Goal: Information Seeking & Learning: Learn about a topic

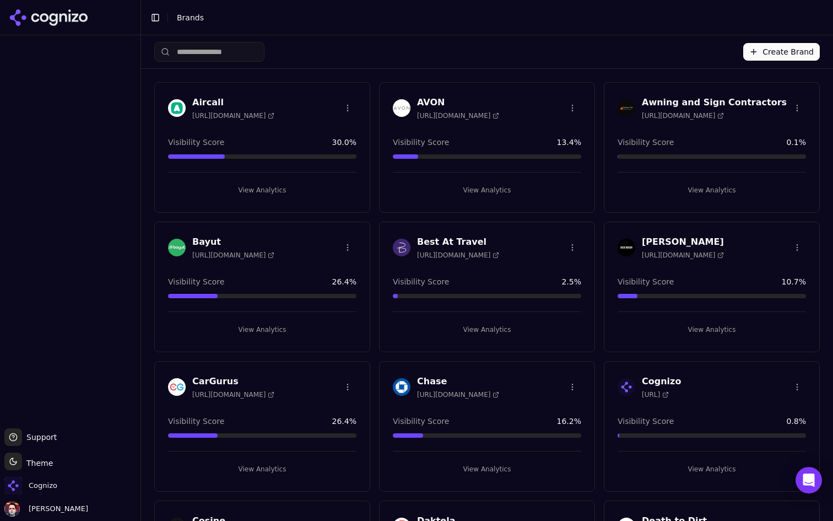
click at [219, 50] on input "search" at bounding box center [209, 52] width 110 height 20
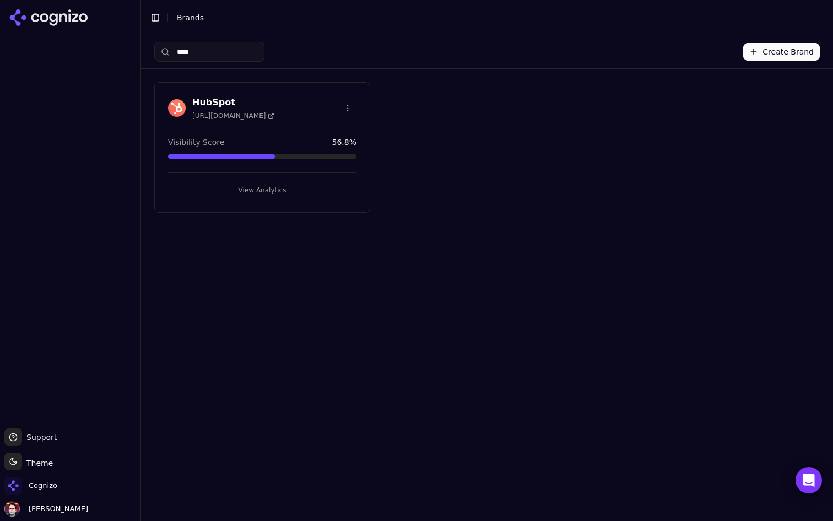
type input "****"
click at [254, 185] on button "View Analytics" at bounding box center [262, 190] width 189 height 18
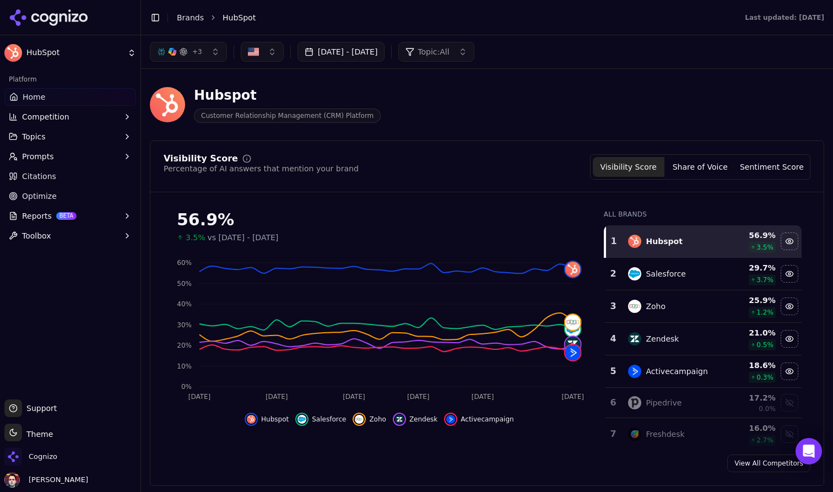
click at [9, 429] on html "HubSpot Platform Home Competition Topics Prompts Citations Optimize Reports BET…" at bounding box center [416, 246] width 833 height 492
click at [43, 377] on div "Light" at bounding box center [39, 375] width 65 height 18
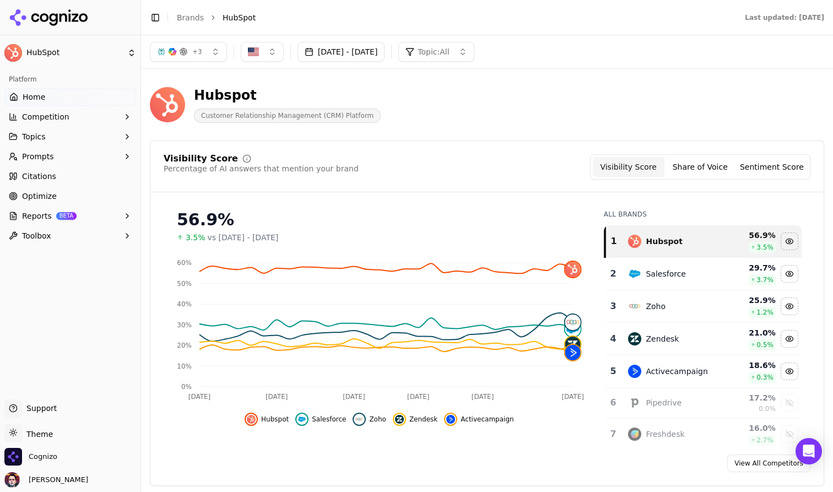
click at [43, 377] on div "Platform Home Competition Topics Prompts Citations Optimize Reports BETA Toolbox" at bounding box center [70, 230] width 141 height 329
click at [582, 107] on div "Hubspot Customer Relationship Management (CRM) Platform" at bounding box center [397, 105] width 494 height 36
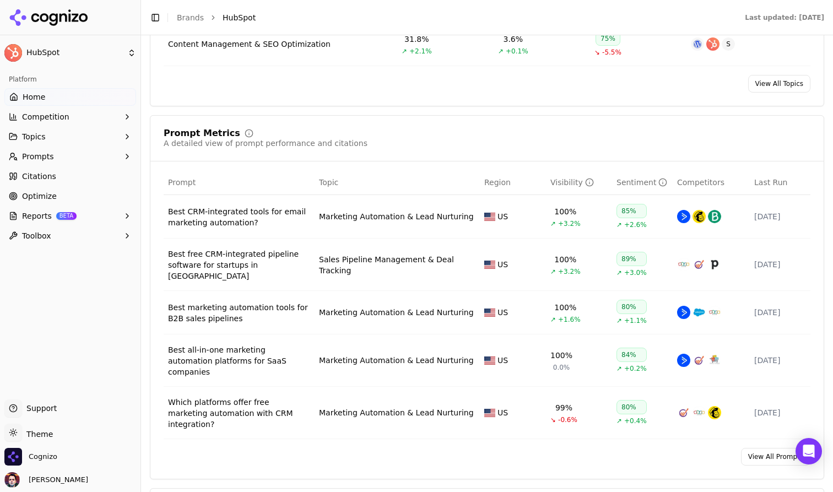
scroll to position [675, 0]
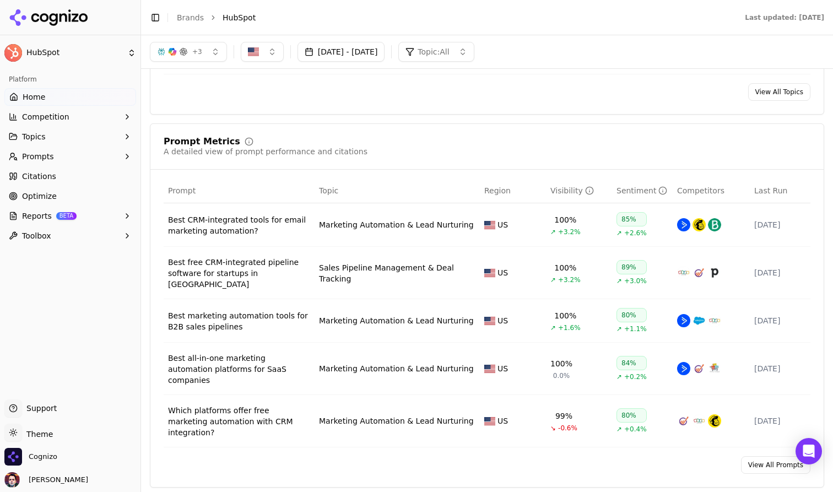
click at [763, 456] on link "View All Prompts" at bounding box center [775, 465] width 69 height 18
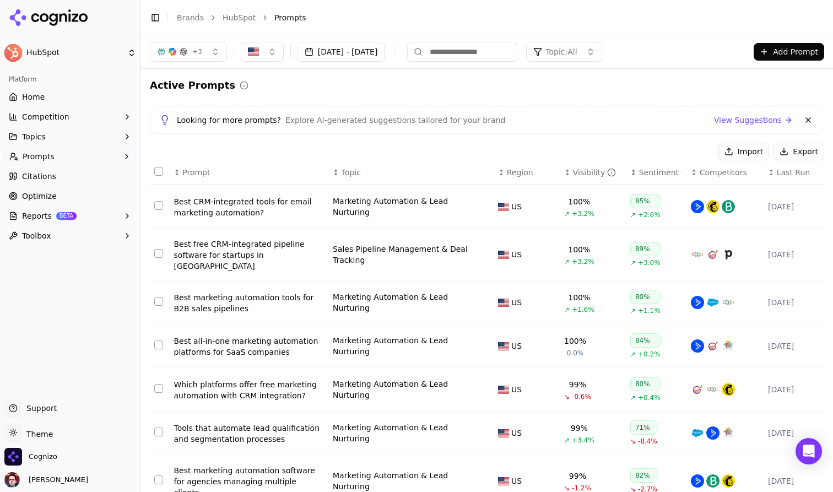
click at [78, 158] on button "Prompts" at bounding box center [70, 157] width 132 height 18
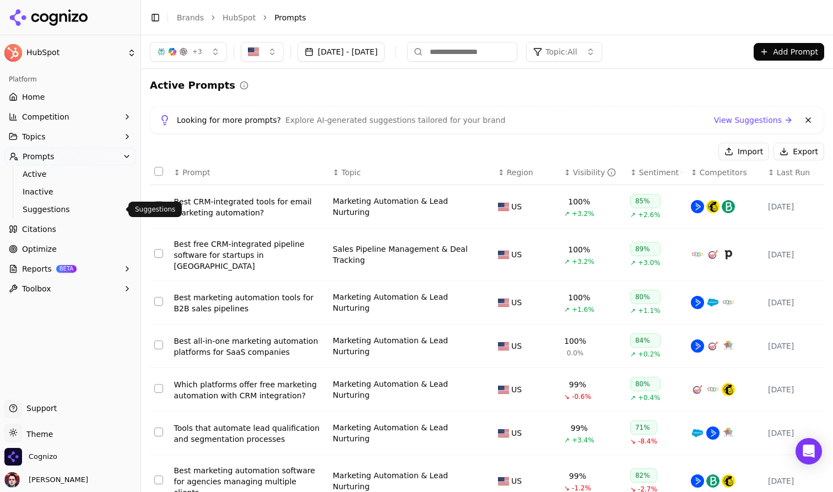
click at [87, 212] on span "Suggestions" at bounding box center [71, 209] width 96 height 11
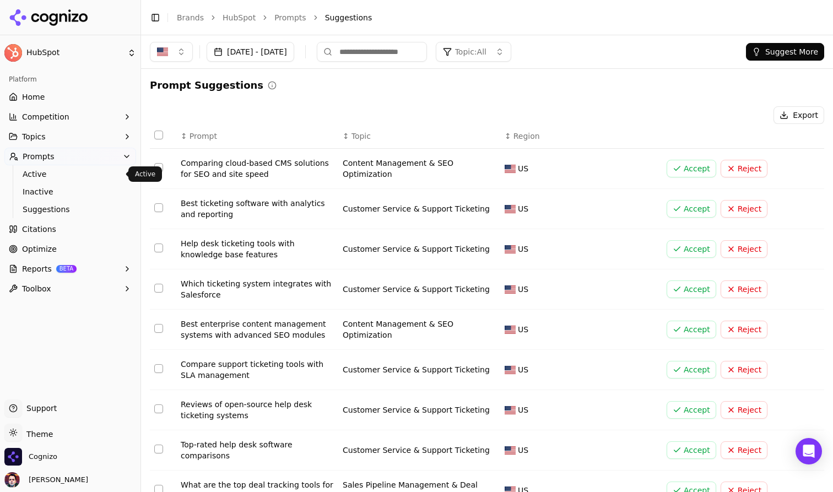
click at [91, 177] on span "Active" at bounding box center [71, 174] width 96 height 11
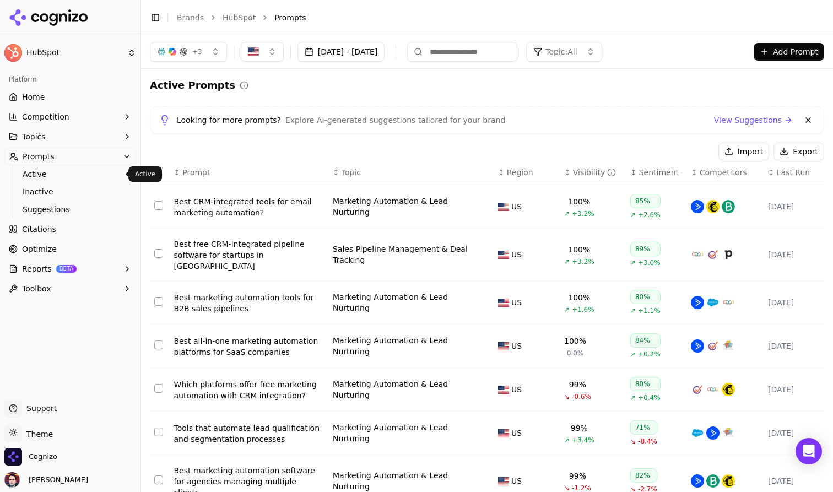
click at [798, 49] on button "Add Prompt" at bounding box center [789, 52] width 71 height 18
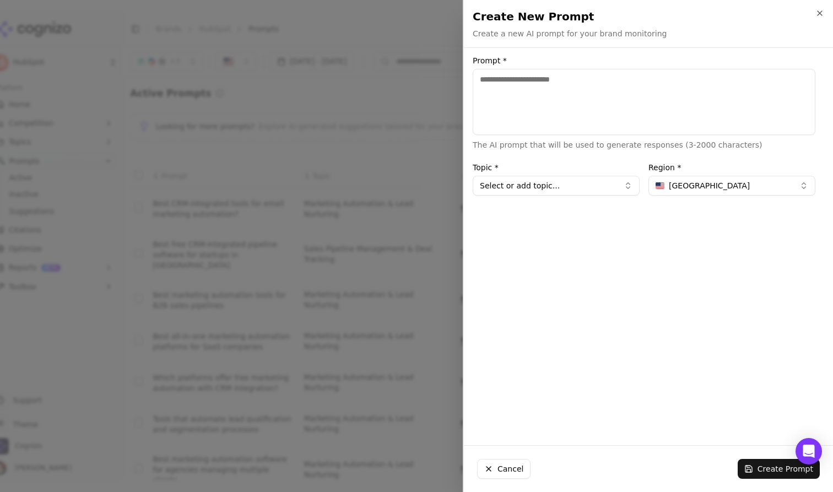
click at [412, 87] on div at bounding box center [416, 246] width 833 height 492
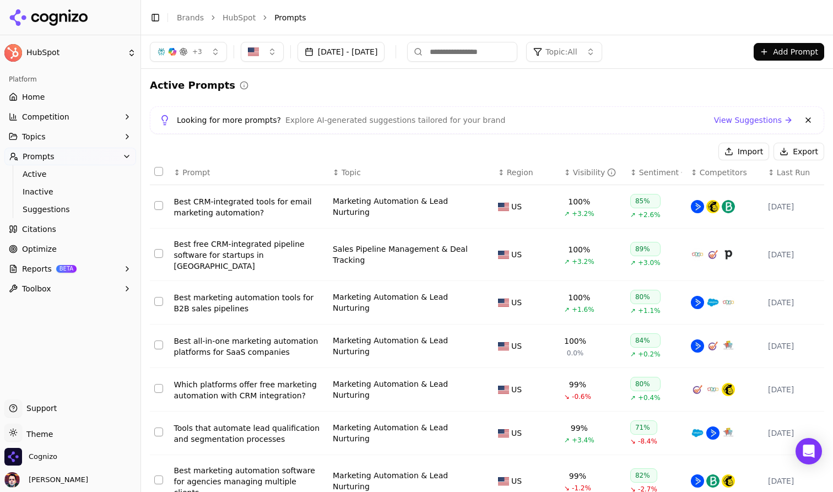
click at [82, 93] on link "Home" at bounding box center [70, 97] width 132 height 18
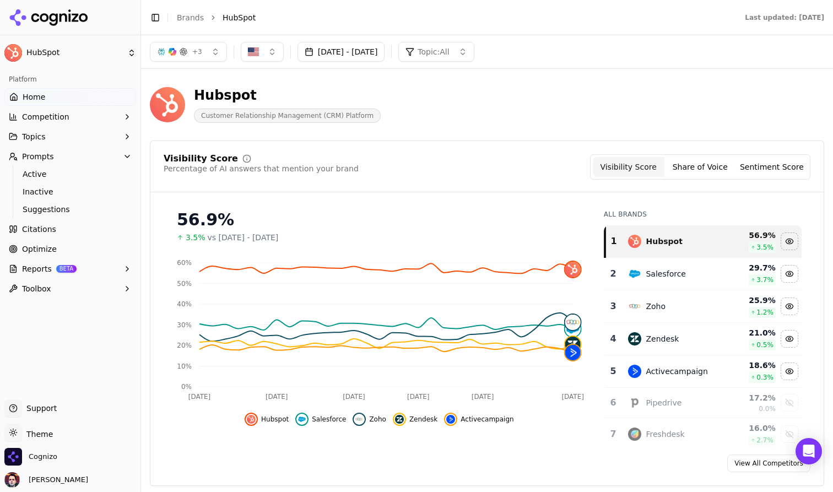
click at [156, 18] on button "Toggle Sidebar" at bounding box center [155, 17] width 15 height 15
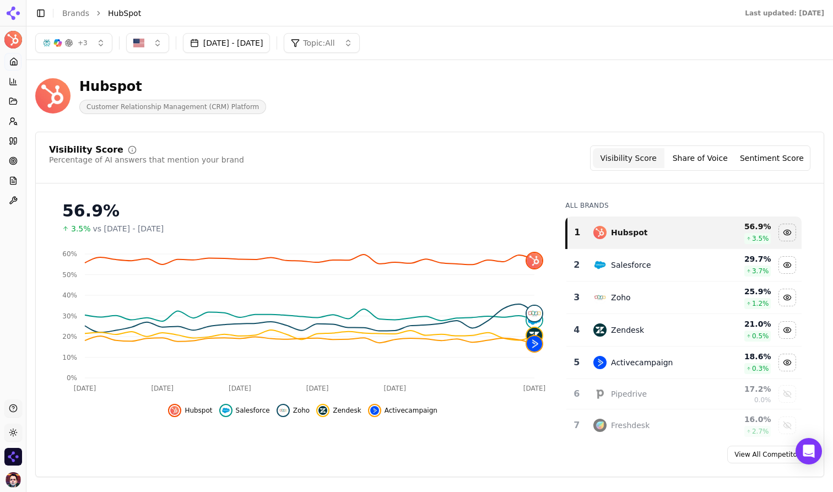
click at [65, 42] on div "button" at bounding box center [68, 43] width 9 height 9
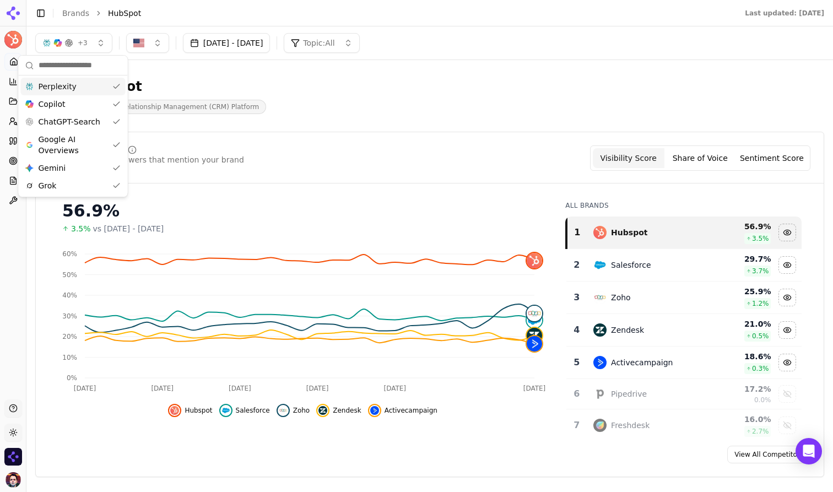
click at [454, 70] on div "Hubspot Customer Relationship Management (CRM) Platform" at bounding box center [429, 96] width 789 height 54
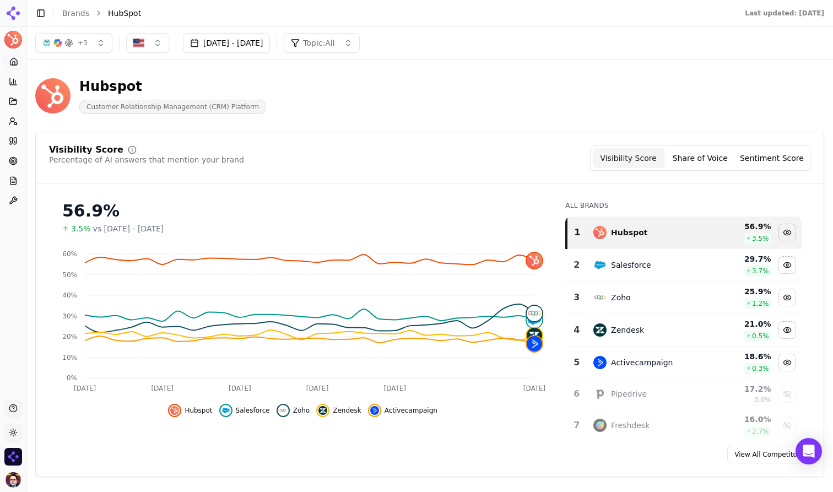
click at [359, 186] on div "Visibility Score Percentage of AI answers that mention your brand Visibility Sc…" at bounding box center [429, 305] width 789 height 346
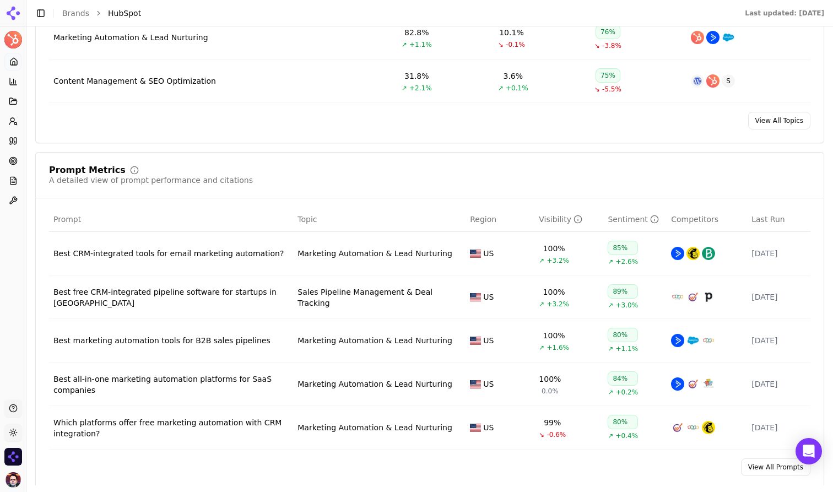
scroll to position [709, 0]
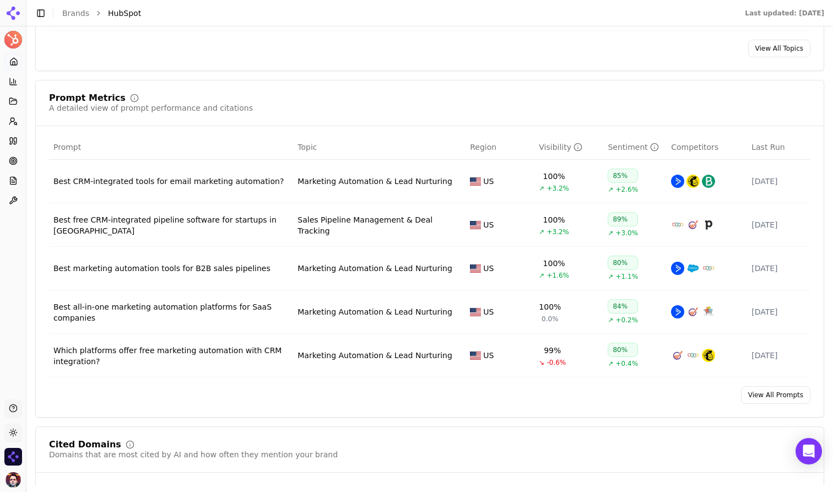
click at [235, 179] on div "Best CRM-integrated tools for email marketing automation?" at bounding box center [170, 181] width 235 height 11
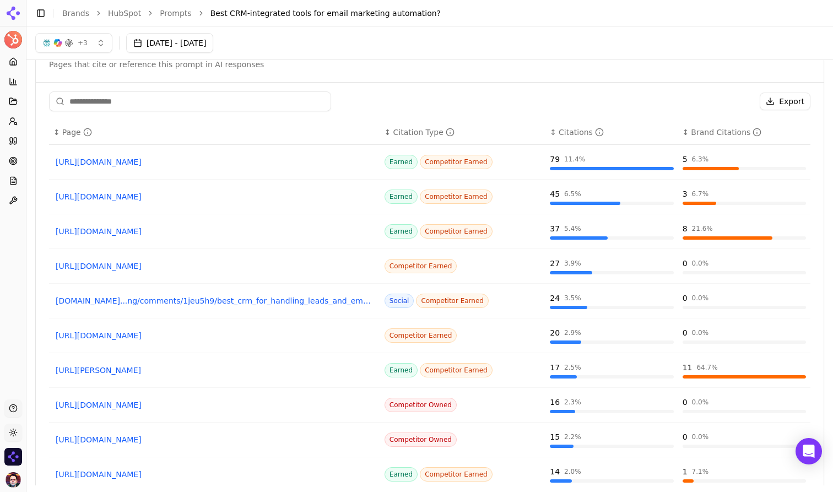
scroll to position [866, 0]
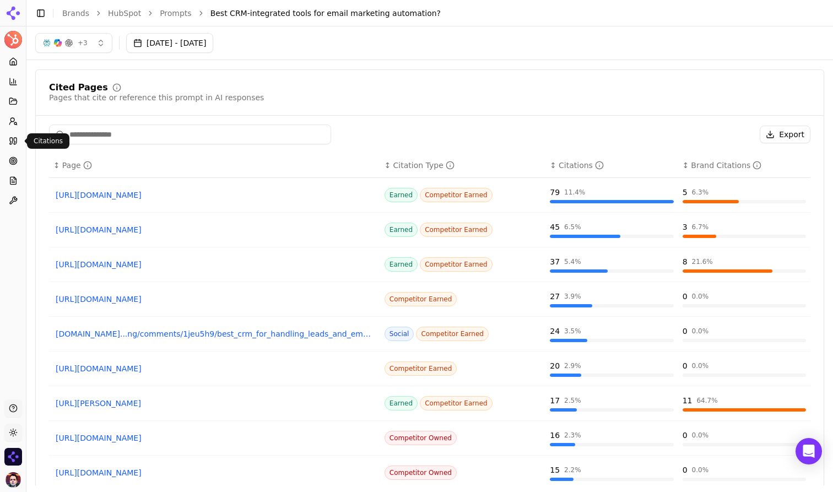
click at [12, 144] on icon at bounding box center [13, 141] width 9 height 9
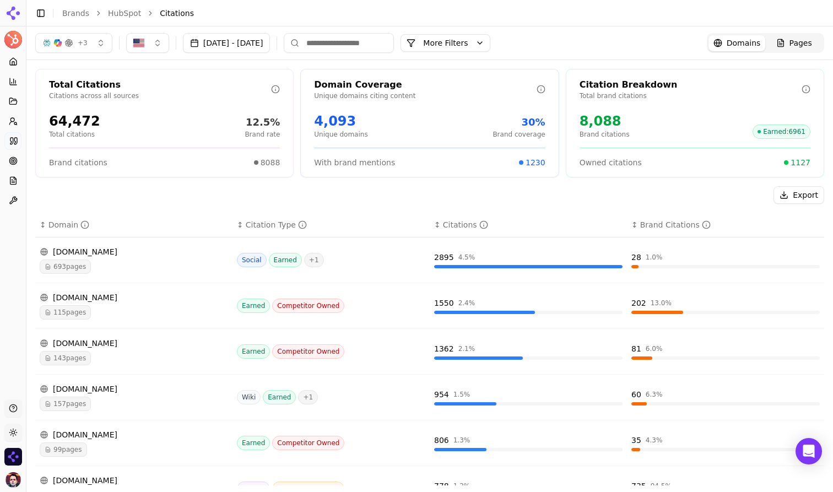
click at [168, 265] on div "693 pages" at bounding box center [134, 267] width 189 height 14
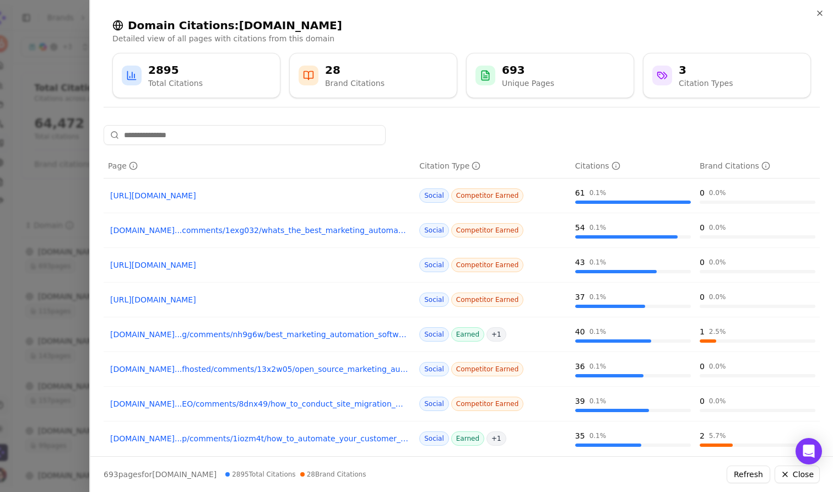
click at [72, 184] on div at bounding box center [416, 246] width 833 height 492
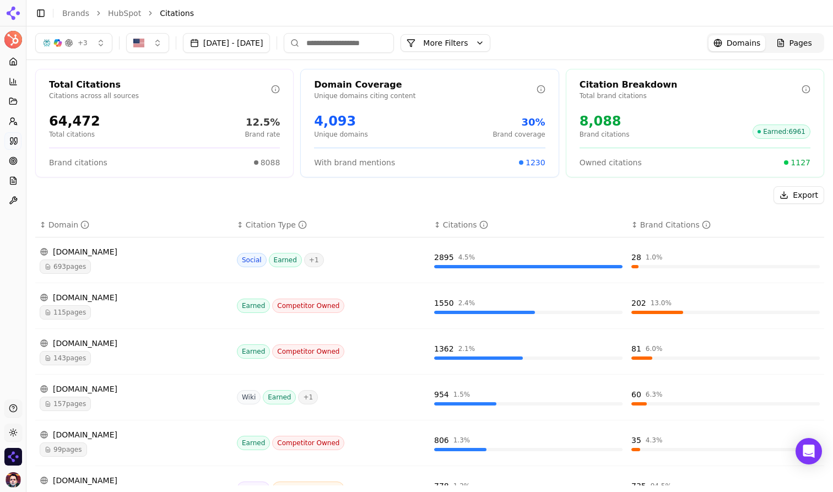
click at [491, 45] on button "More Filters" at bounding box center [446, 43] width 90 height 18
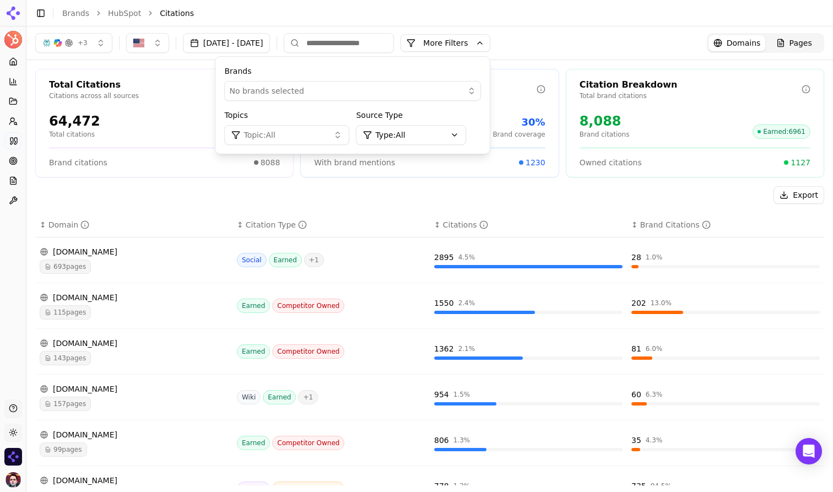
click at [466, 129] on html "HubSpot Platform Home Competition Topics Prompts Citations Optimize Reports Too…" at bounding box center [416, 246] width 833 height 492
click at [305, 186] on html "HubSpot Platform Home Competition Topics Prompts Citations Optimize Reports Too…" at bounding box center [416, 246] width 833 height 492
click at [259, 197] on div "Export" at bounding box center [429, 195] width 789 height 18
click at [491, 39] on button "More Filters" at bounding box center [446, 43] width 90 height 18
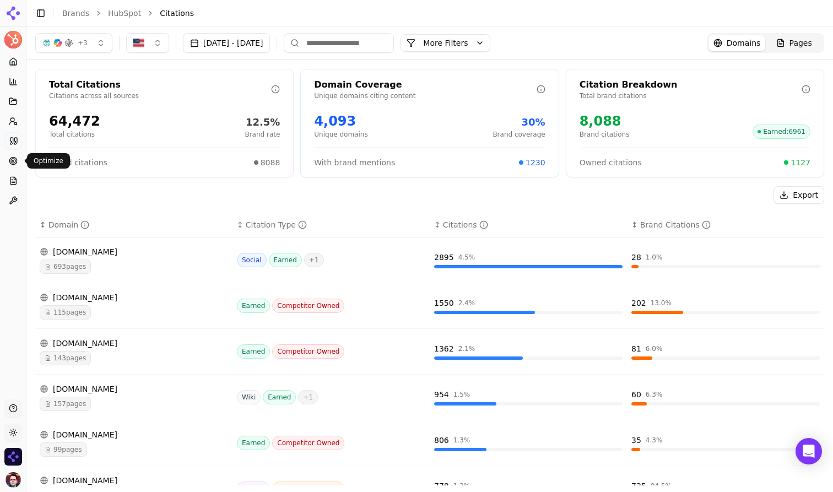
click at [13, 162] on circle at bounding box center [14, 161] width 2 height 2
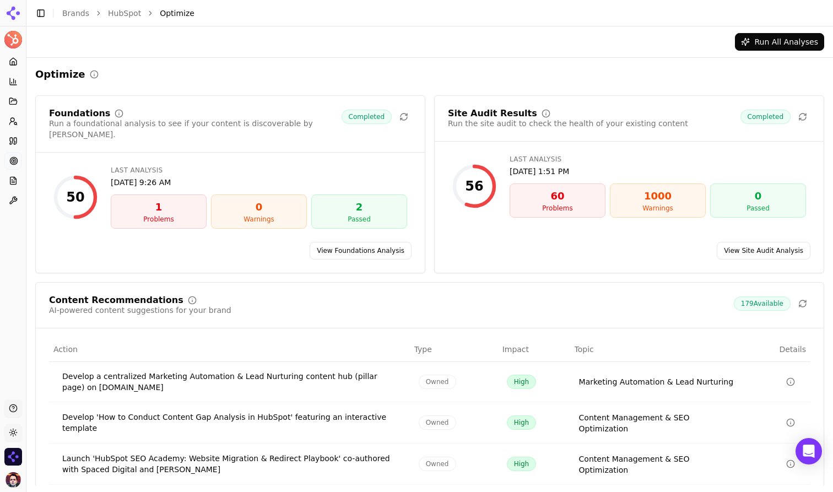
click at [383, 242] on link "View Foundations Analysis" at bounding box center [361, 251] width 102 height 18
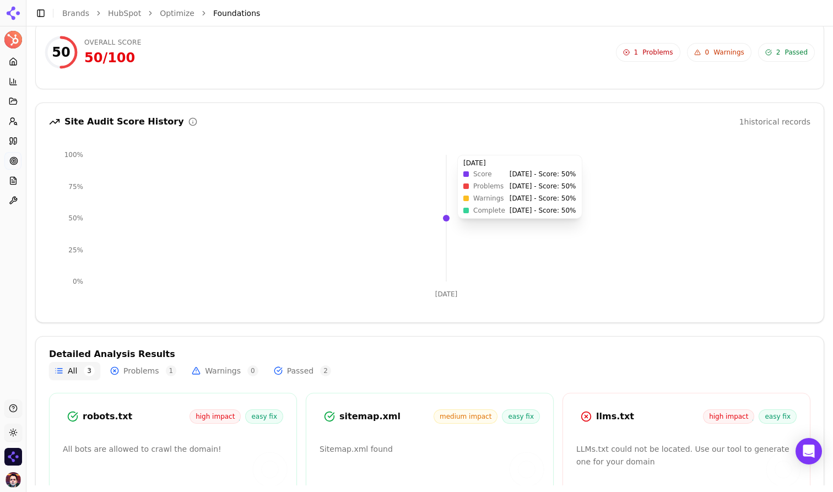
scroll to position [152, 0]
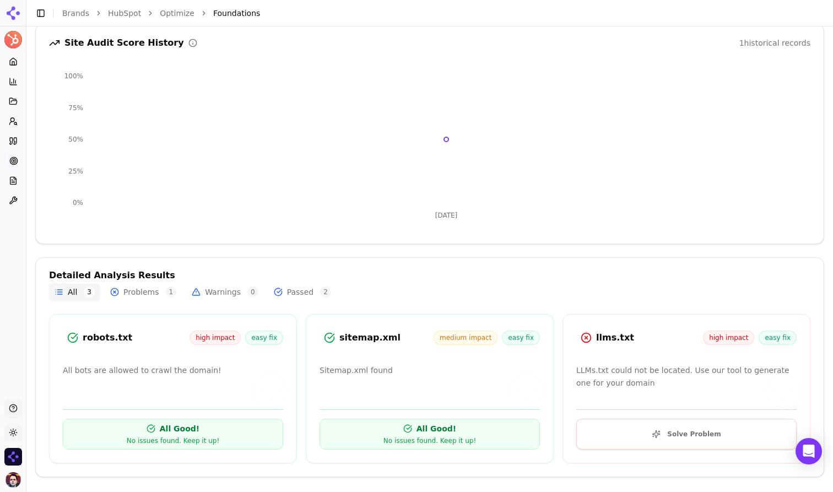
click at [640, 441] on button "Solve Problem" at bounding box center [687, 434] width 220 height 31
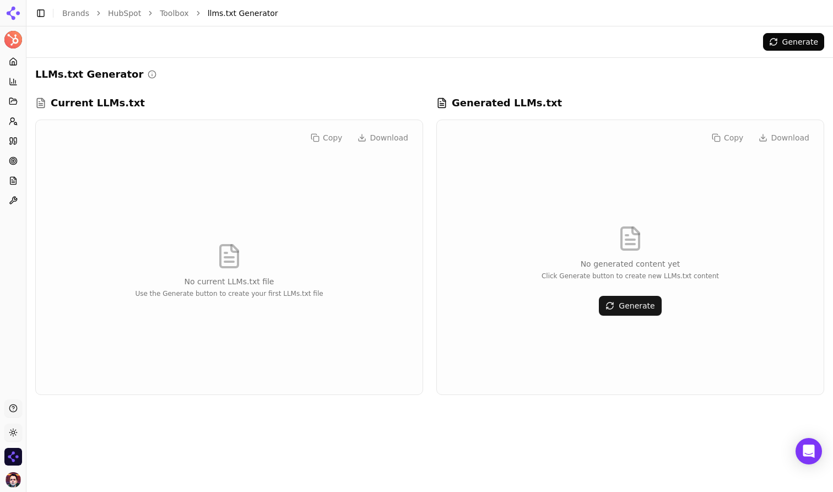
click at [617, 301] on button "Generate" at bounding box center [630, 306] width 62 height 20
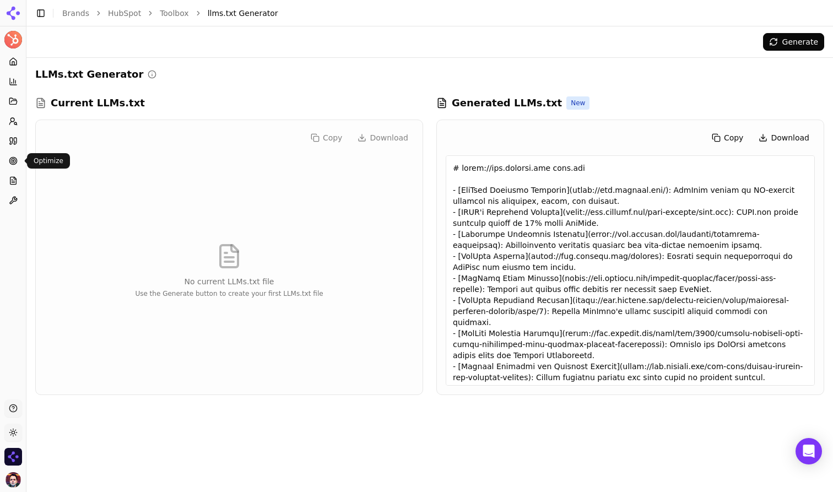
click at [10, 164] on icon at bounding box center [13, 161] width 9 height 9
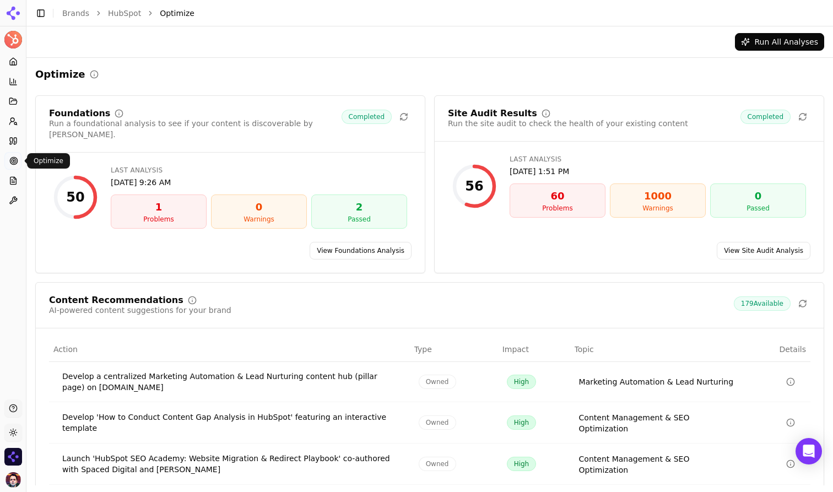
click at [766, 242] on link "View Site Audit Analysis" at bounding box center [764, 251] width 94 height 18
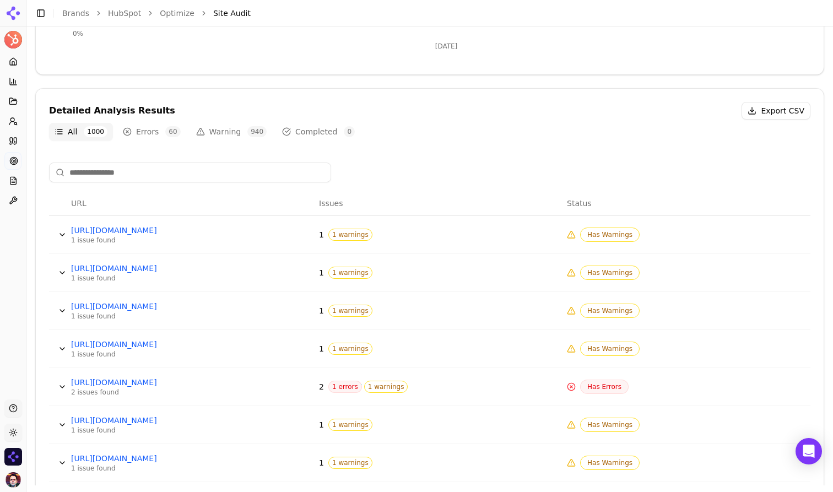
scroll to position [397, 0]
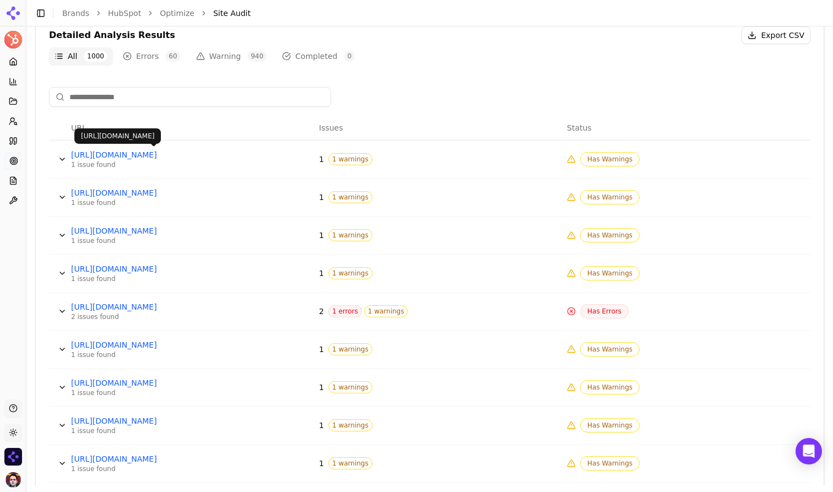
click at [250, 152] on td "[URL][DOMAIN_NAME] 1 issue found" at bounding box center [191, 160] width 248 height 38
click at [62, 158] on button "Data table" at bounding box center [62, 159] width 18 height 18
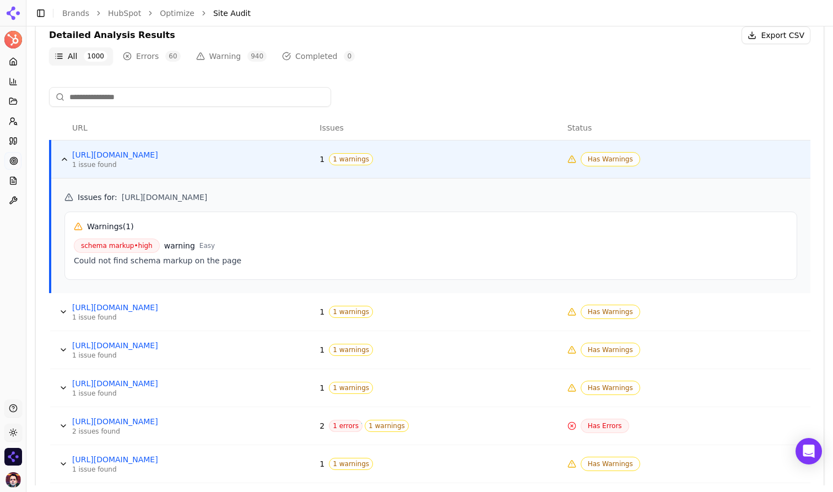
click at [62, 158] on button "Data table" at bounding box center [65, 159] width 18 height 18
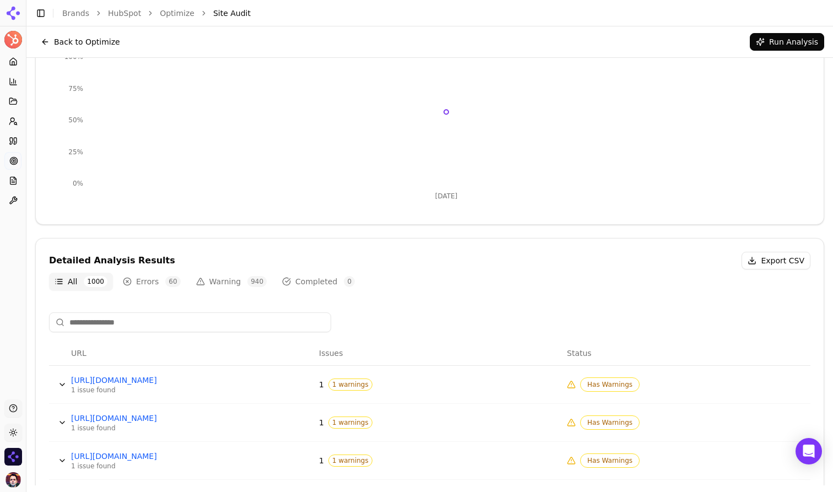
scroll to position [0, 0]
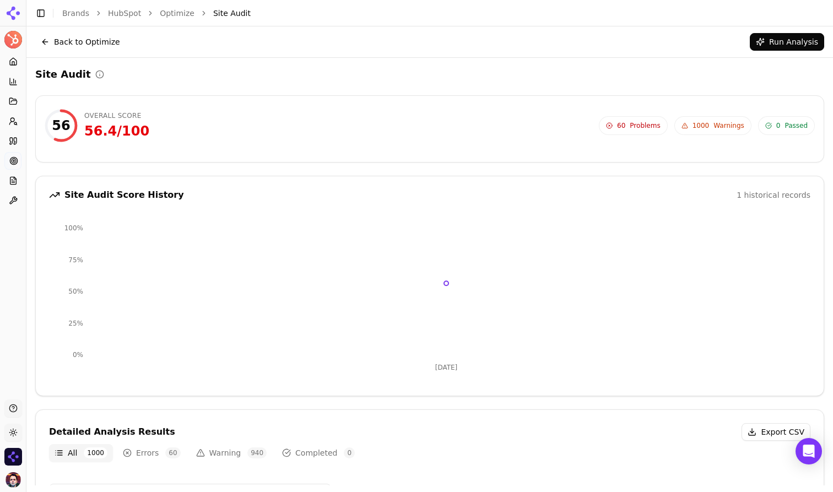
click at [85, 40] on button "Back to Optimize" at bounding box center [80, 42] width 90 height 18
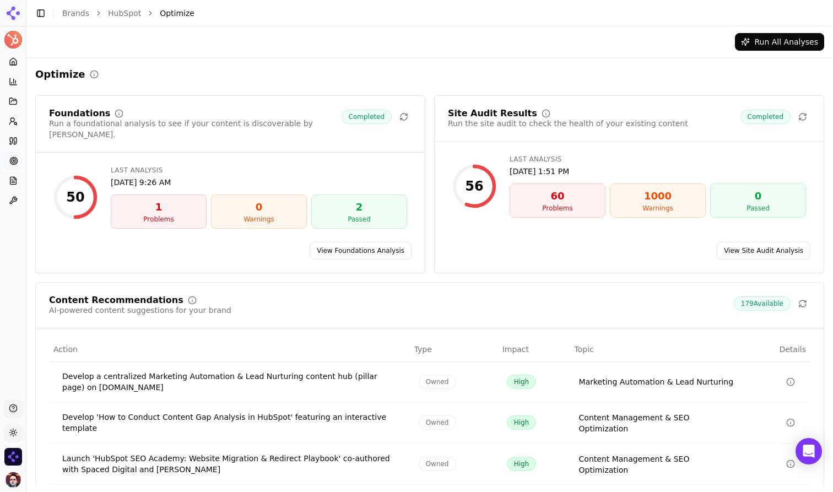
scroll to position [101, 0]
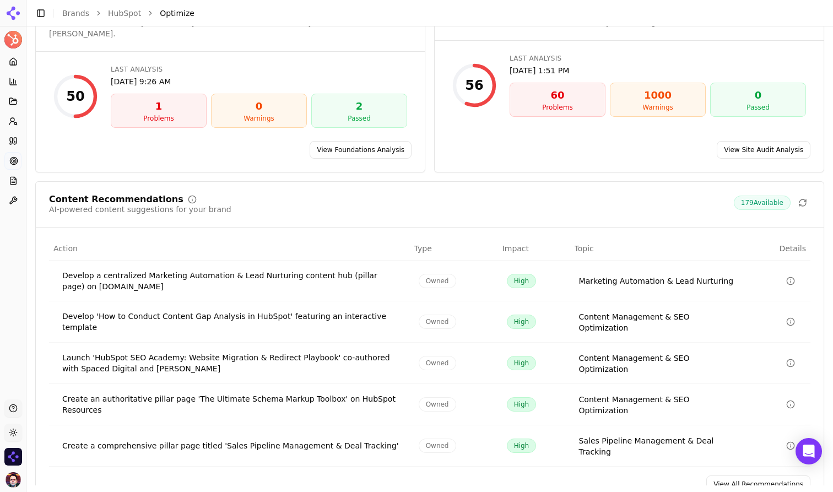
click at [745, 476] on link "View All Recommendations" at bounding box center [759, 485] width 104 height 18
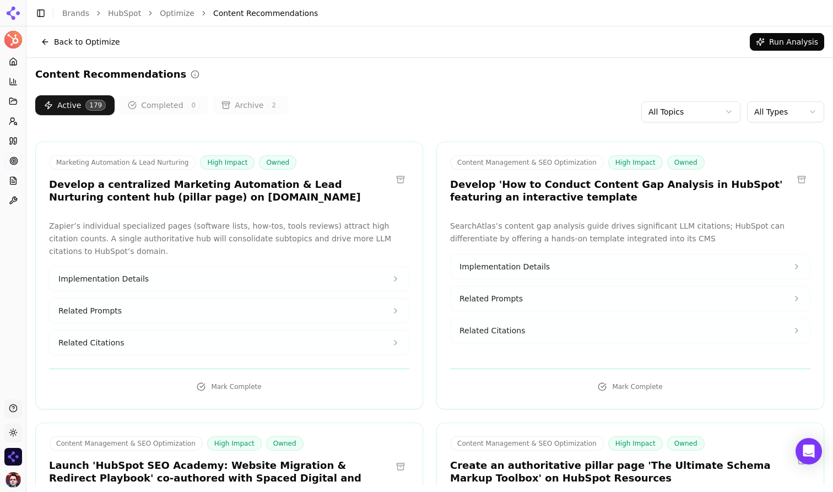
click at [268, 281] on button "Implementation Details" at bounding box center [229, 279] width 359 height 24
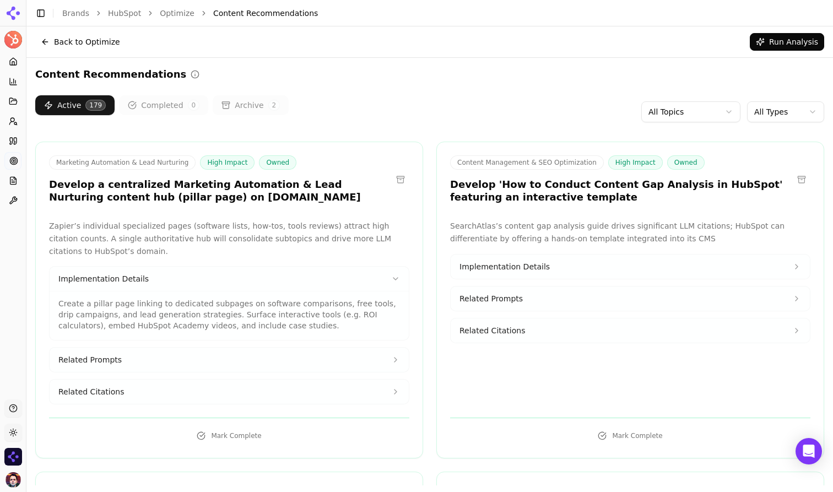
click at [42, 17] on button "Toggle Sidebar" at bounding box center [40, 13] width 15 height 15
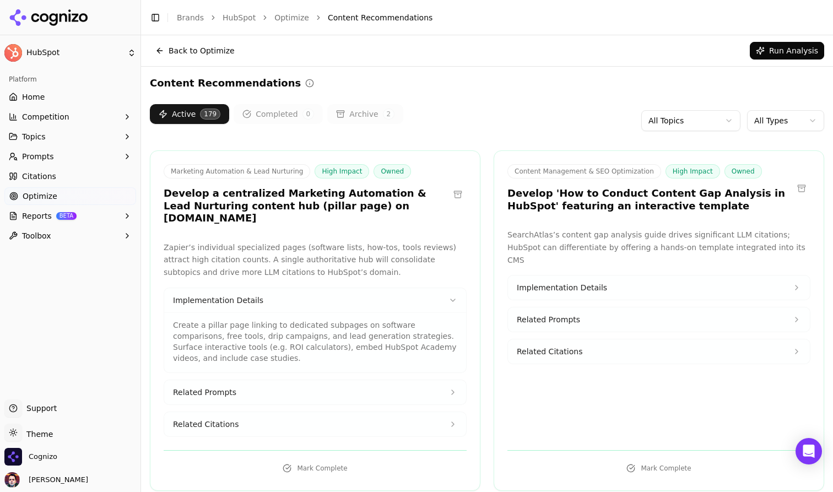
click at [89, 94] on link "Home" at bounding box center [70, 97] width 132 height 18
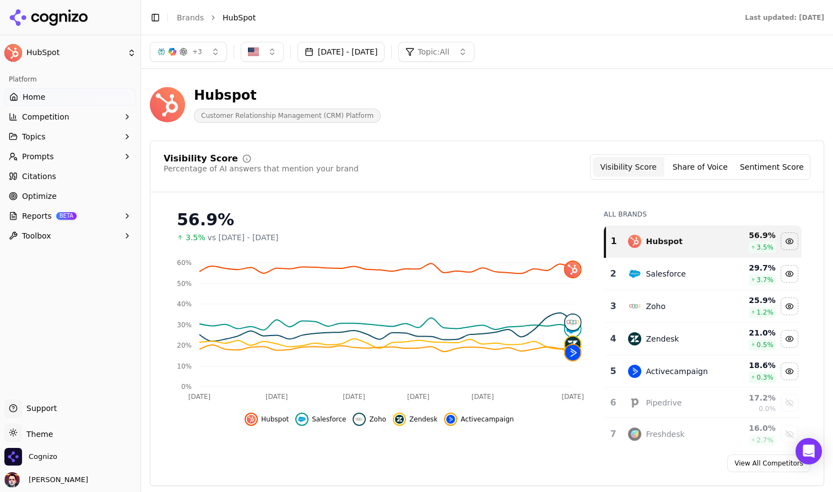
click at [89, 158] on button "Prompts" at bounding box center [70, 157] width 132 height 18
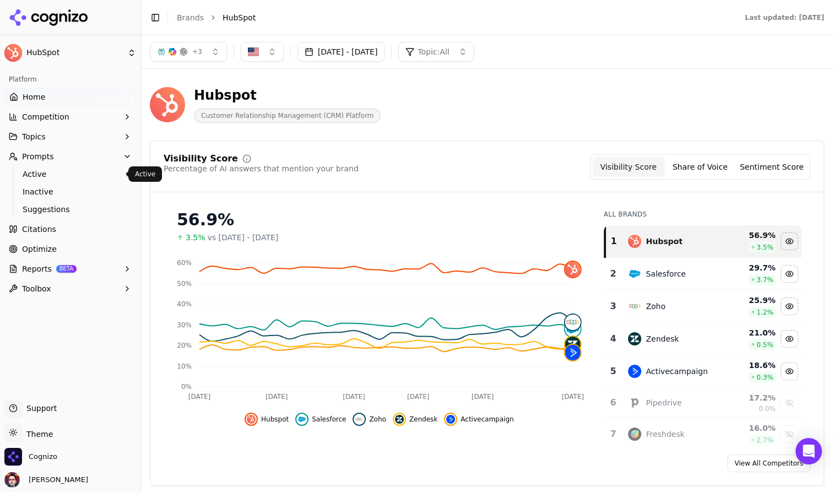
click at [98, 175] on span "Active" at bounding box center [71, 174] width 96 height 11
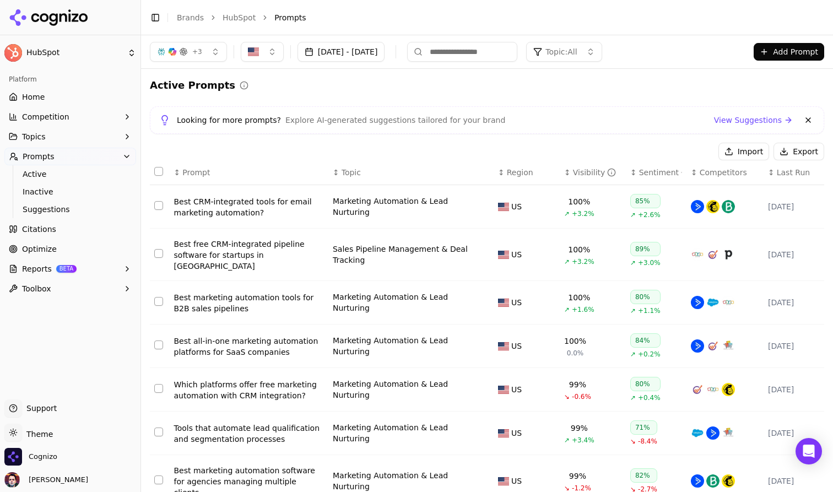
click at [89, 138] on button "Topics" at bounding box center [70, 137] width 132 height 18
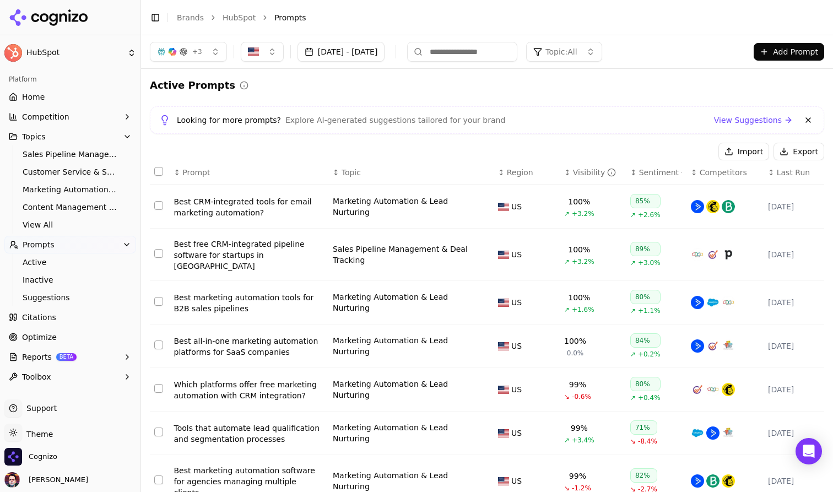
click at [268, 203] on div "Best CRM-integrated tools for email marketing automation?" at bounding box center [249, 207] width 150 height 22
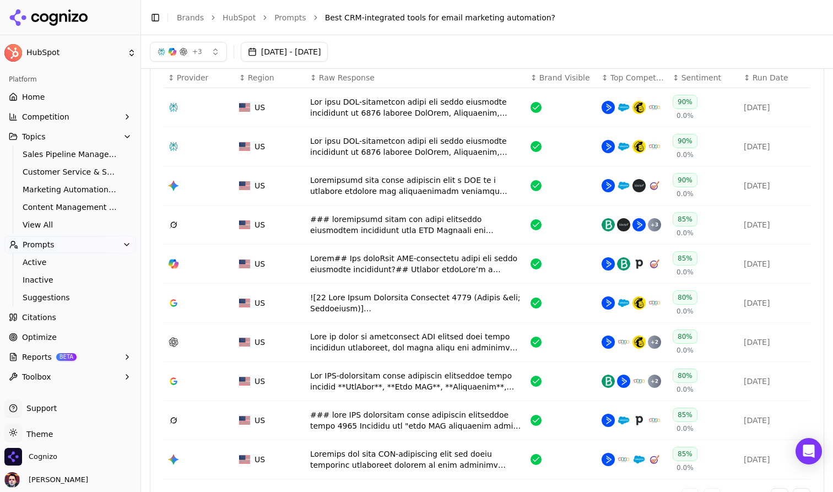
scroll to position [378, 0]
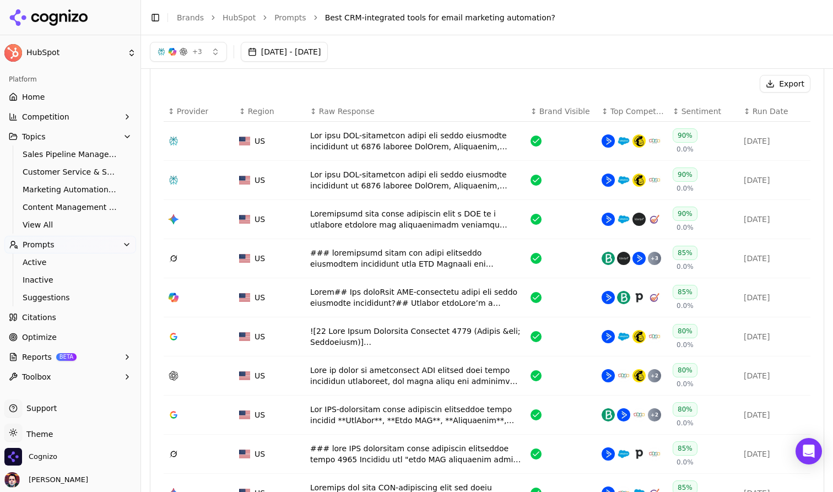
click at [394, 148] on div "Data table" at bounding box center [416, 141] width 212 height 22
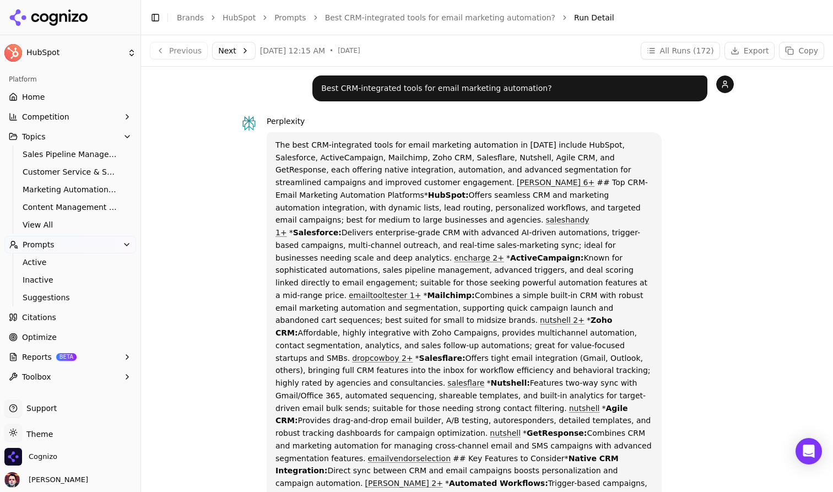
click at [235, 55] on button "Next" at bounding box center [234, 51] width 44 height 18
click at [96, 347] on ul "Home Competition Topics Sales Pipeline Management & Deal Tracking Customer Serv…" at bounding box center [70, 237] width 132 height 298
click at [88, 353] on button "Reports BETA" at bounding box center [70, 357] width 132 height 18
click at [78, 374] on span "PDF" at bounding box center [71, 374] width 96 height 11
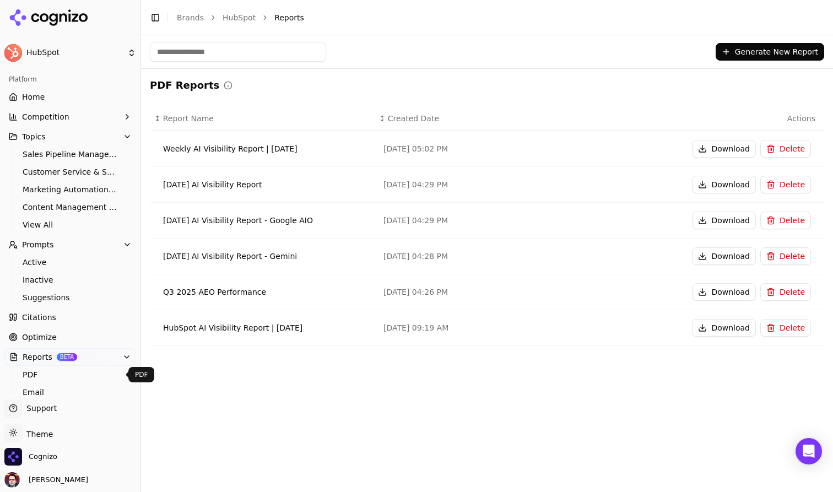
click at [571, 80] on div "PDF Reports" at bounding box center [487, 85] width 675 height 15
click at [82, 387] on span "Email" at bounding box center [71, 392] width 96 height 11
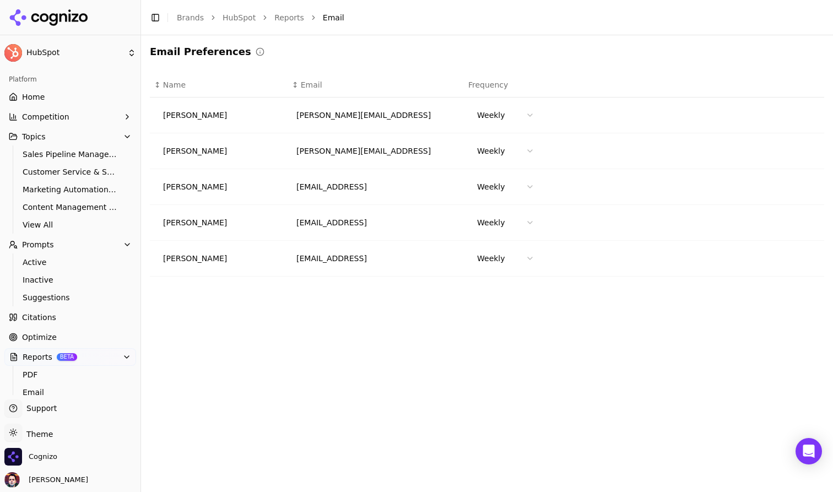
click at [90, 96] on link "Home" at bounding box center [70, 97] width 132 height 18
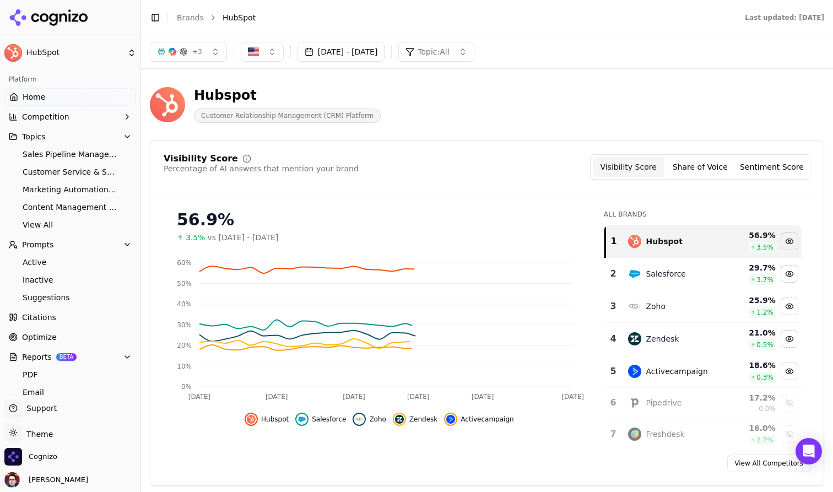
click at [128, 133] on icon "button" at bounding box center [127, 136] width 9 height 9
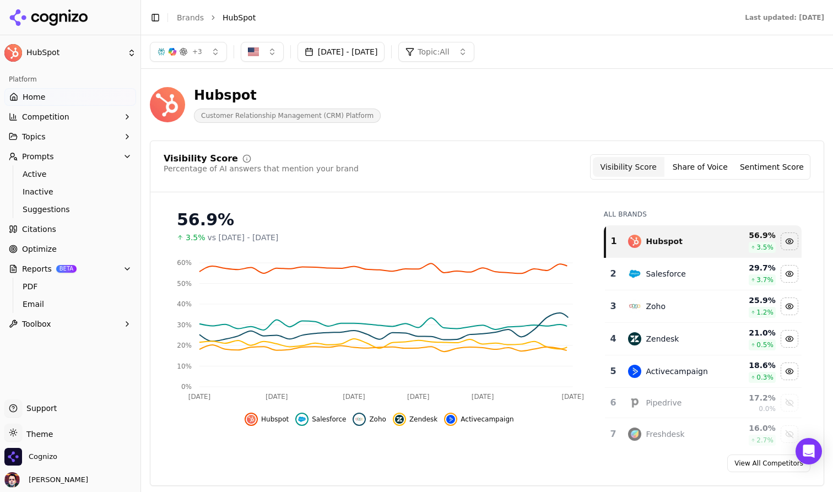
click at [124, 152] on icon "button" at bounding box center [127, 156] width 9 height 9
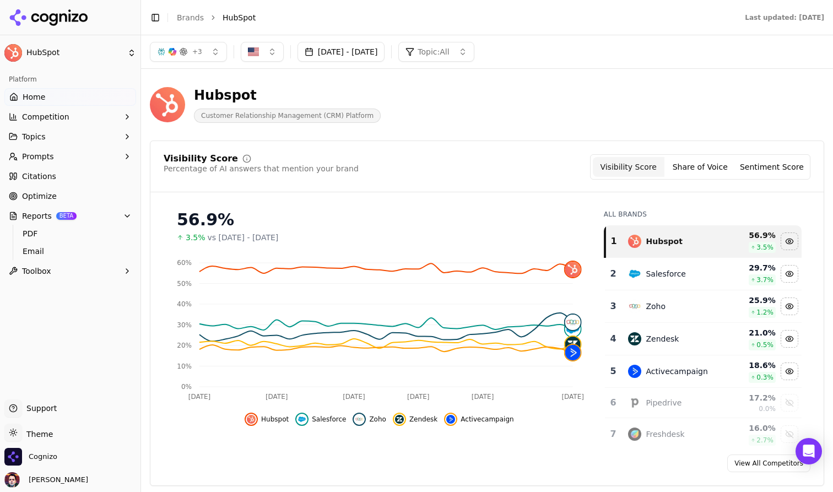
click at [476, 114] on div "Hubspot Customer Relationship Management (CRM) Platform" at bounding box center [397, 105] width 494 height 36
click at [130, 208] on button "Reports BETA" at bounding box center [70, 216] width 132 height 18
click at [82, 196] on link "Optimize" at bounding box center [70, 196] width 132 height 18
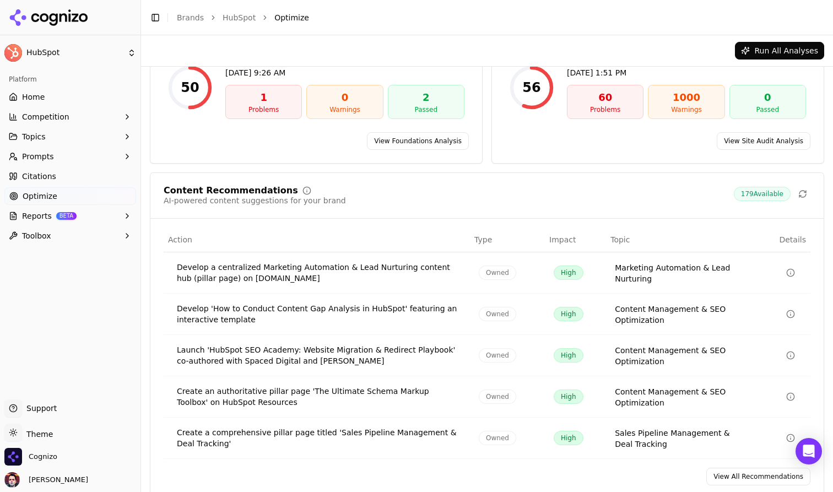
scroll to position [137, 0]
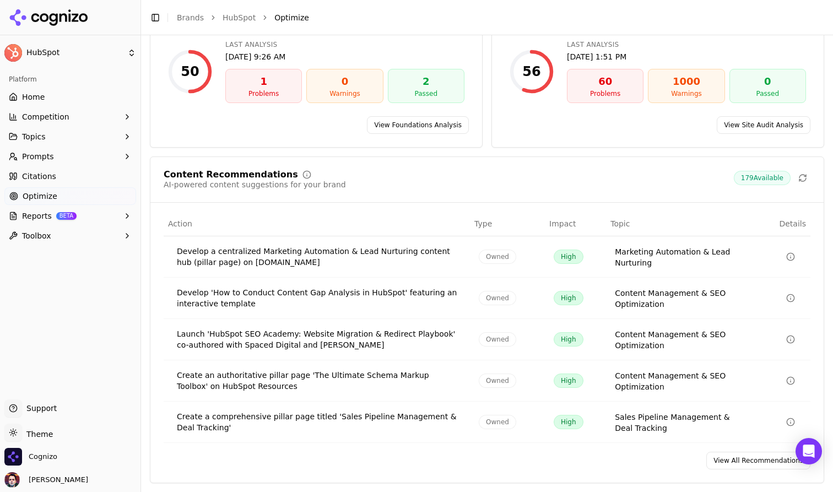
click at [103, 215] on button "Reports BETA" at bounding box center [70, 216] width 132 height 18
click at [88, 233] on span "PDF" at bounding box center [71, 233] width 96 height 11
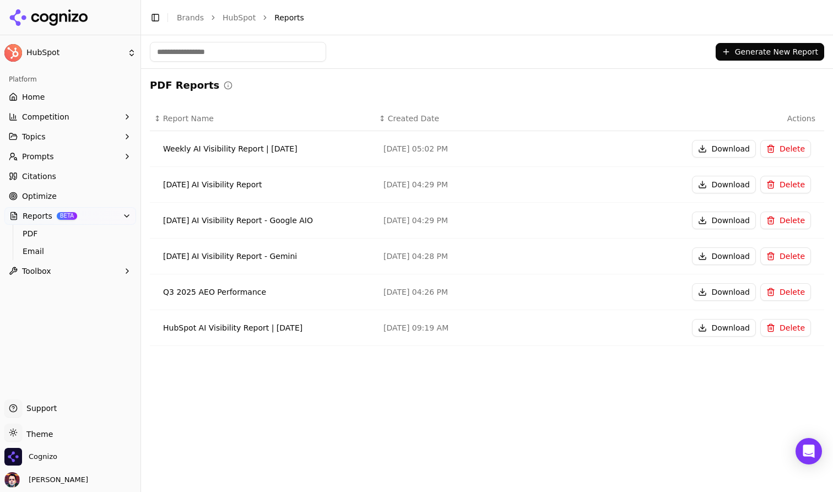
click at [93, 197] on link "Optimize" at bounding box center [70, 196] width 132 height 18
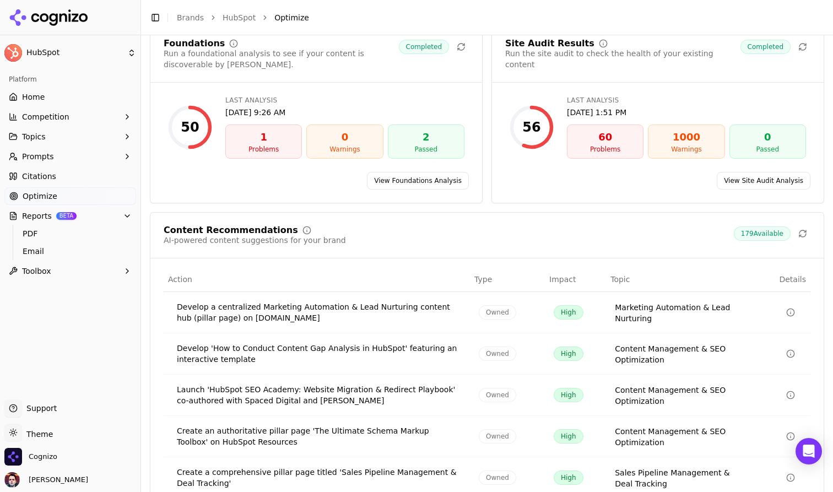
scroll to position [137, 0]
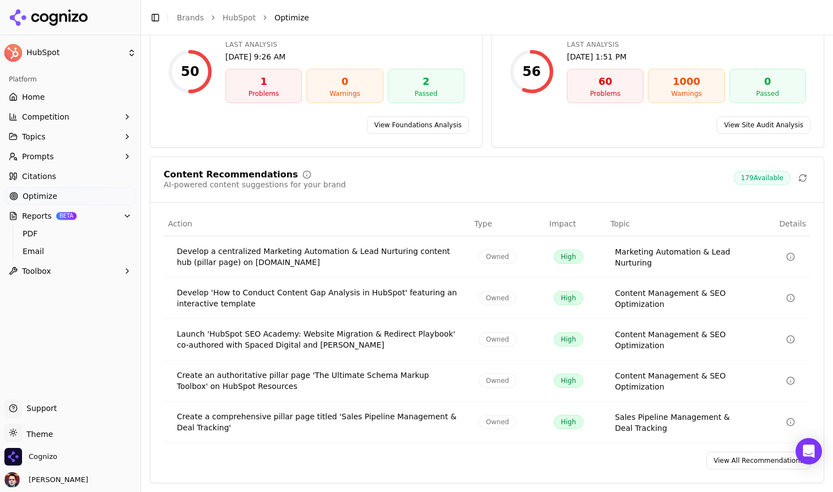
click at [734, 461] on link "View All Recommendations" at bounding box center [759, 461] width 104 height 18
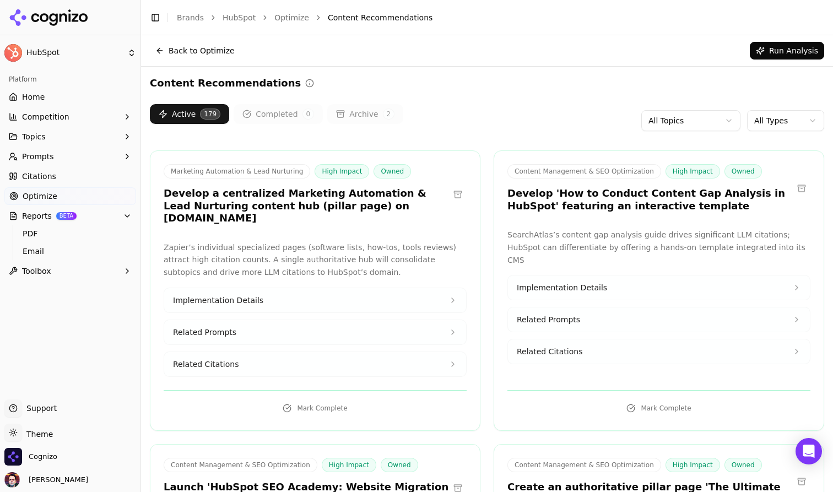
click at [99, 103] on link "Home" at bounding box center [70, 97] width 132 height 18
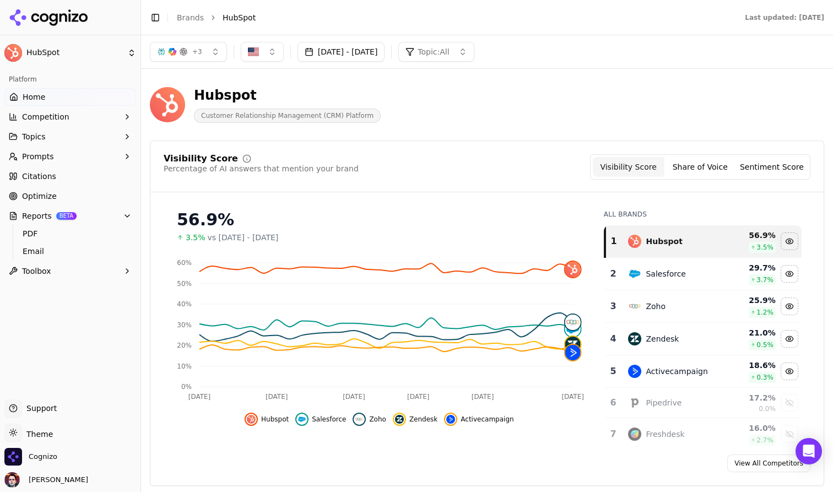
click at [65, 191] on link "Optimize" at bounding box center [70, 196] width 132 height 18
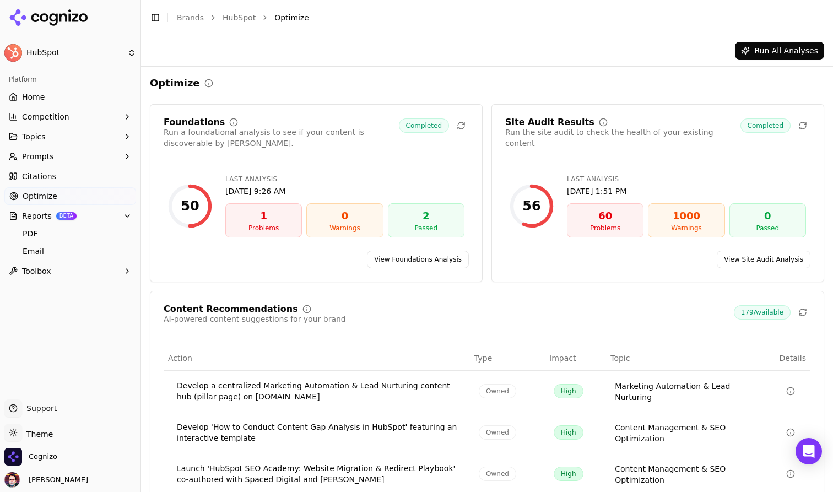
scroll to position [137, 0]
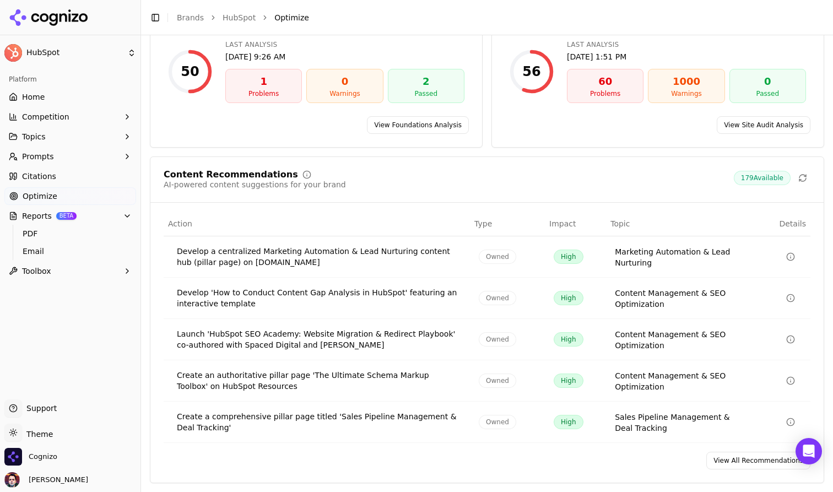
click at [100, 178] on link "Citations" at bounding box center [70, 177] width 132 height 18
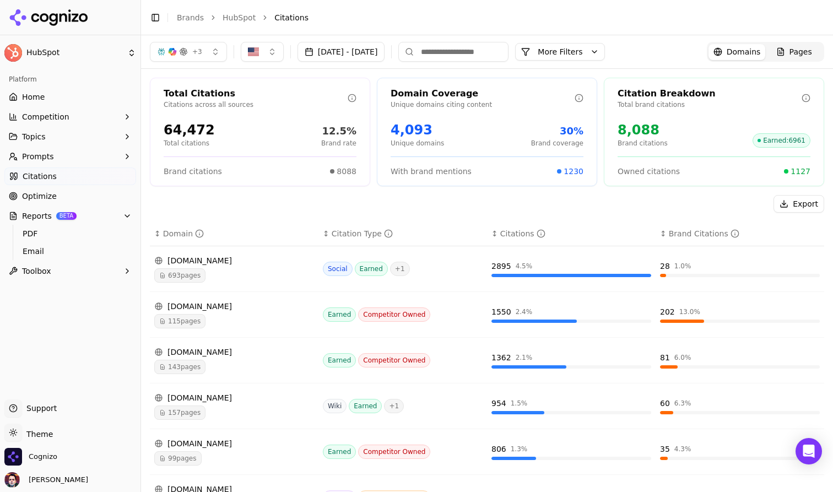
click at [87, 264] on button "Toolbox" at bounding box center [70, 271] width 132 height 18
click at [61, 308] on span "View All" at bounding box center [71, 306] width 96 height 11
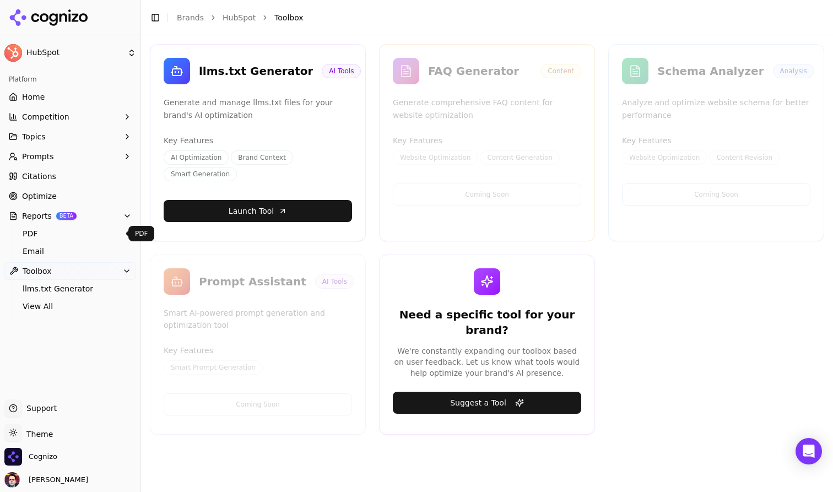
click at [85, 237] on span "PDF" at bounding box center [71, 233] width 96 height 11
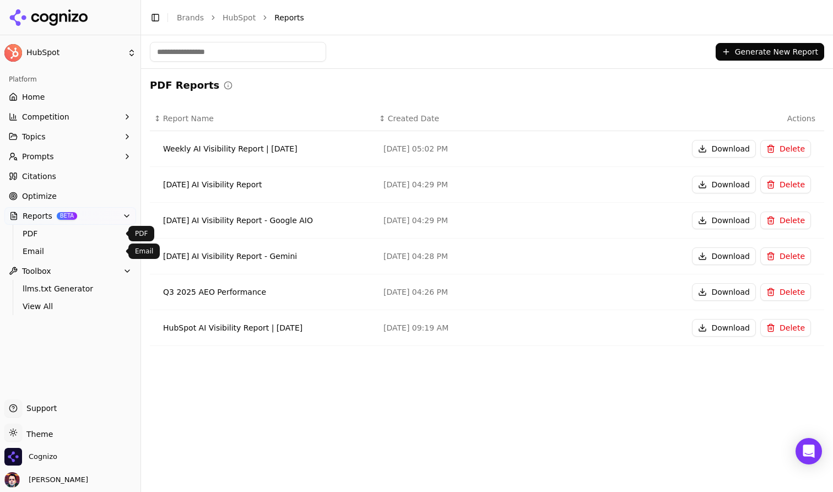
click at [80, 258] on link "Email" at bounding box center [70, 251] width 105 height 15
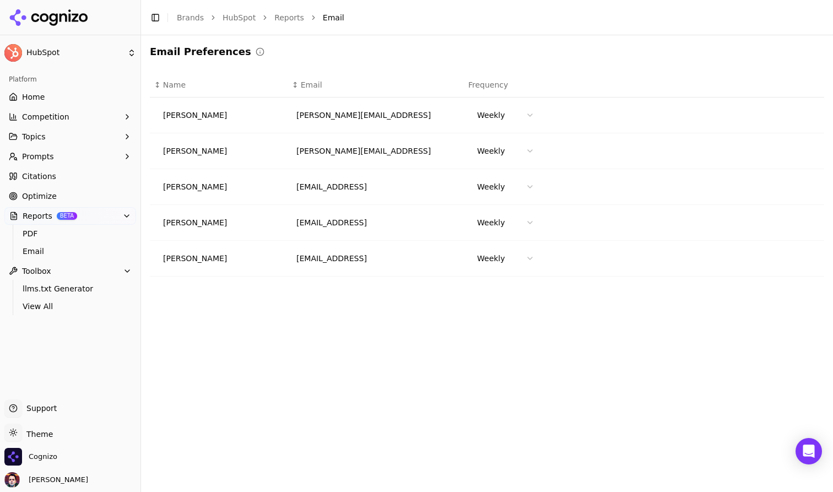
click at [93, 175] on link "Citations" at bounding box center [70, 177] width 132 height 18
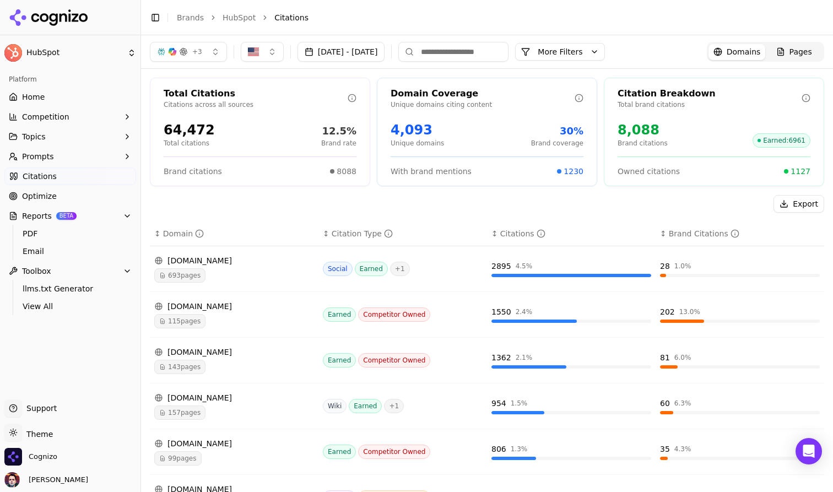
click at [257, 282] on div "693 pages" at bounding box center [234, 275] width 160 height 14
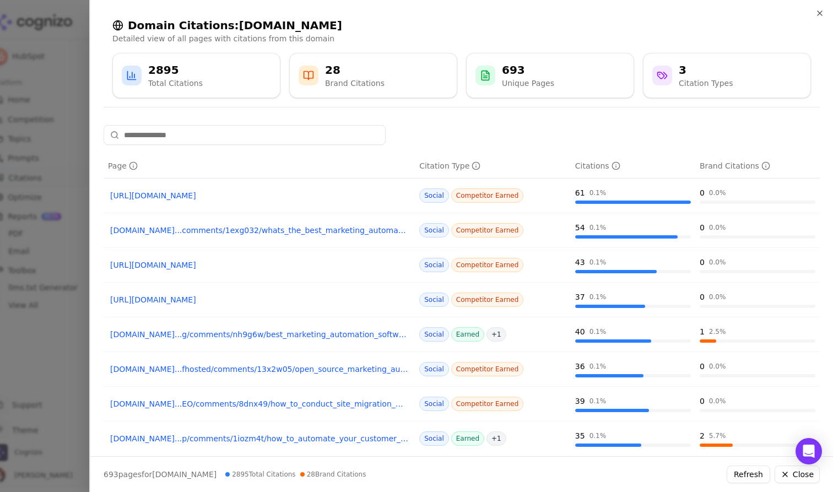
click at [52, 234] on div at bounding box center [416, 246] width 833 height 492
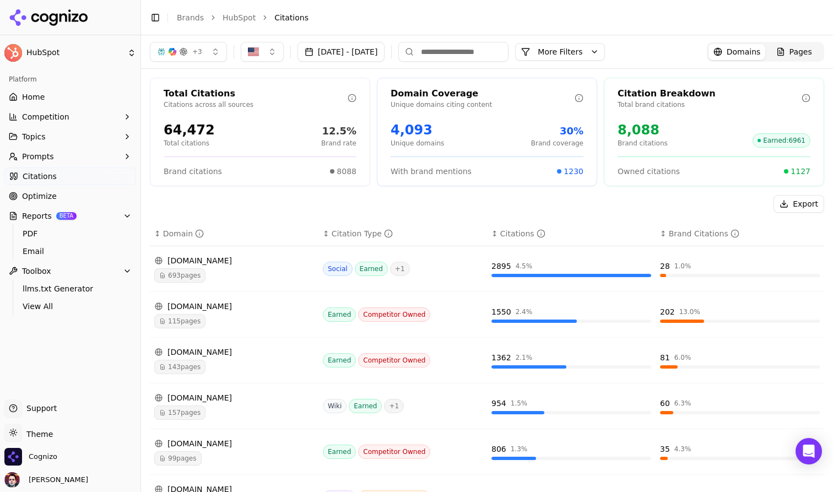
click at [111, 96] on link "Home" at bounding box center [70, 97] width 132 height 18
